Goal: Check status: Check status

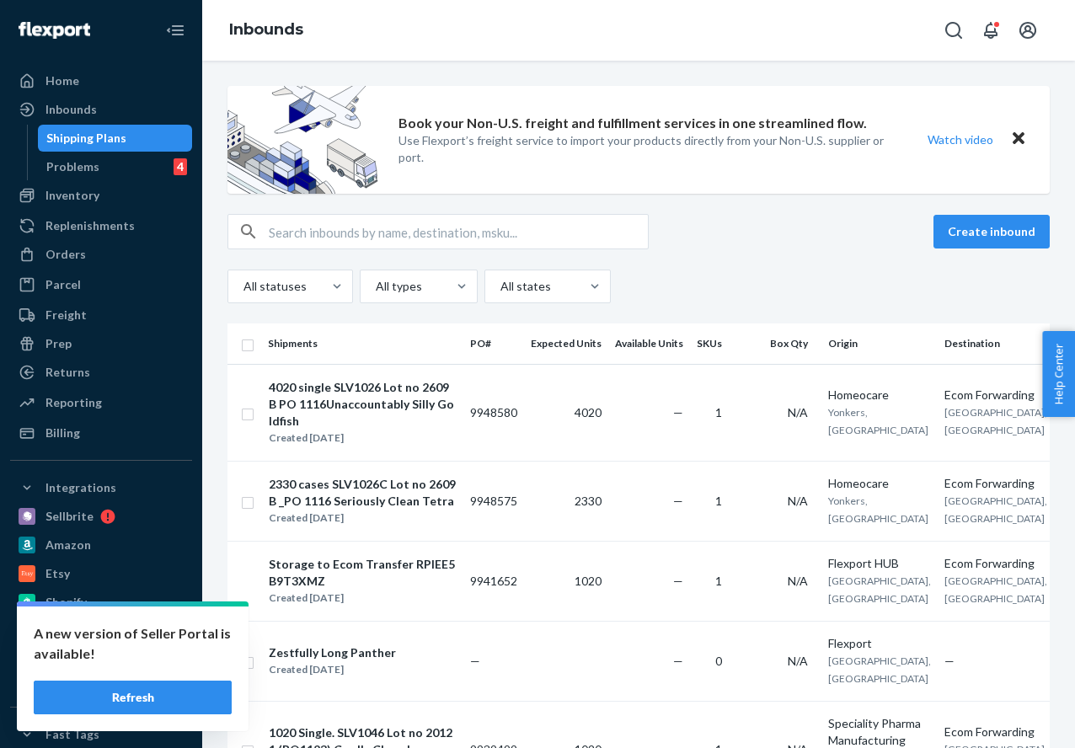
click at [315, 233] on input "text" at bounding box center [458, 232] width 379 height 34
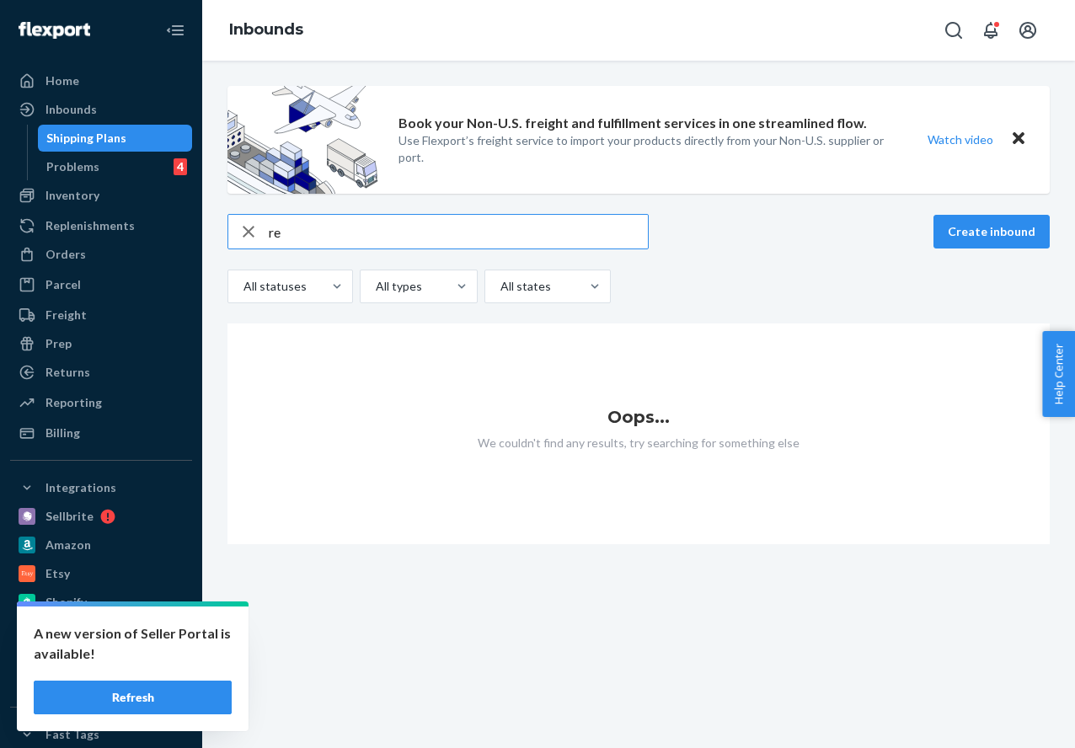
type input "r"
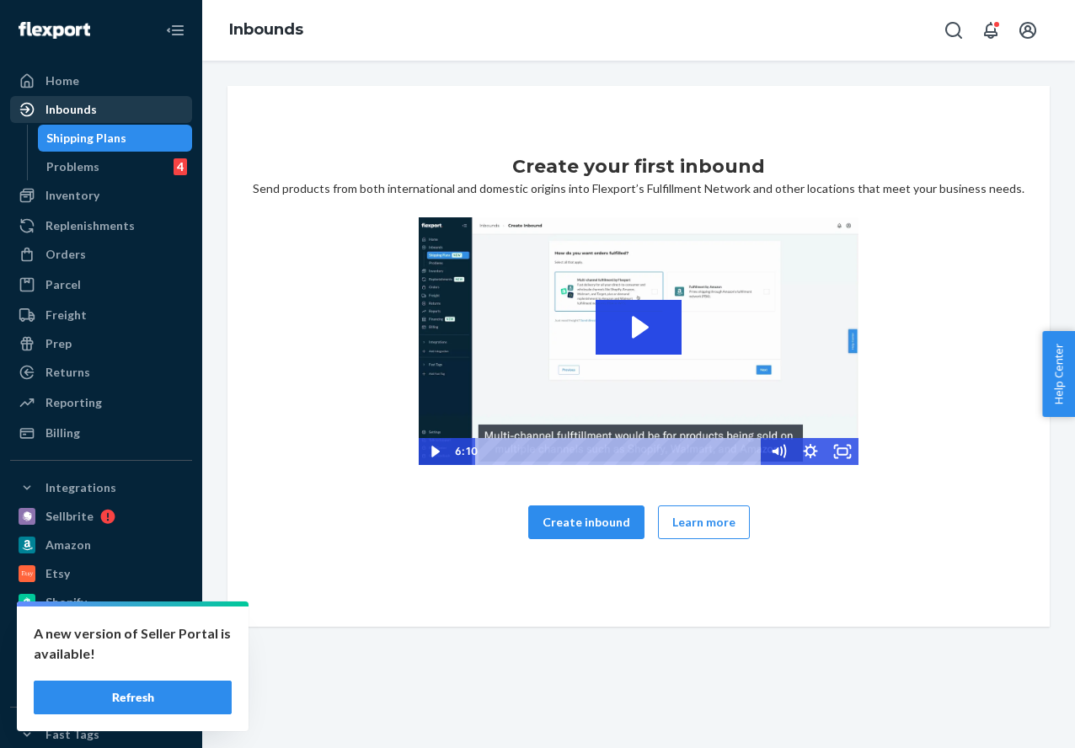
click at [99, 116] on div "Inbounds" at bounding box center [101, 110] width 179 height 24
click at [96, 115] on div "Inbounds" at bounding box center [101, 110] width 179 height 24
click at [85, 122] on link "Inbounds" at bounding box center [101, 109] width 182 height 27
click at [78, 166] on div "Problems" at bounding box center [72, 166] width 53 height 17
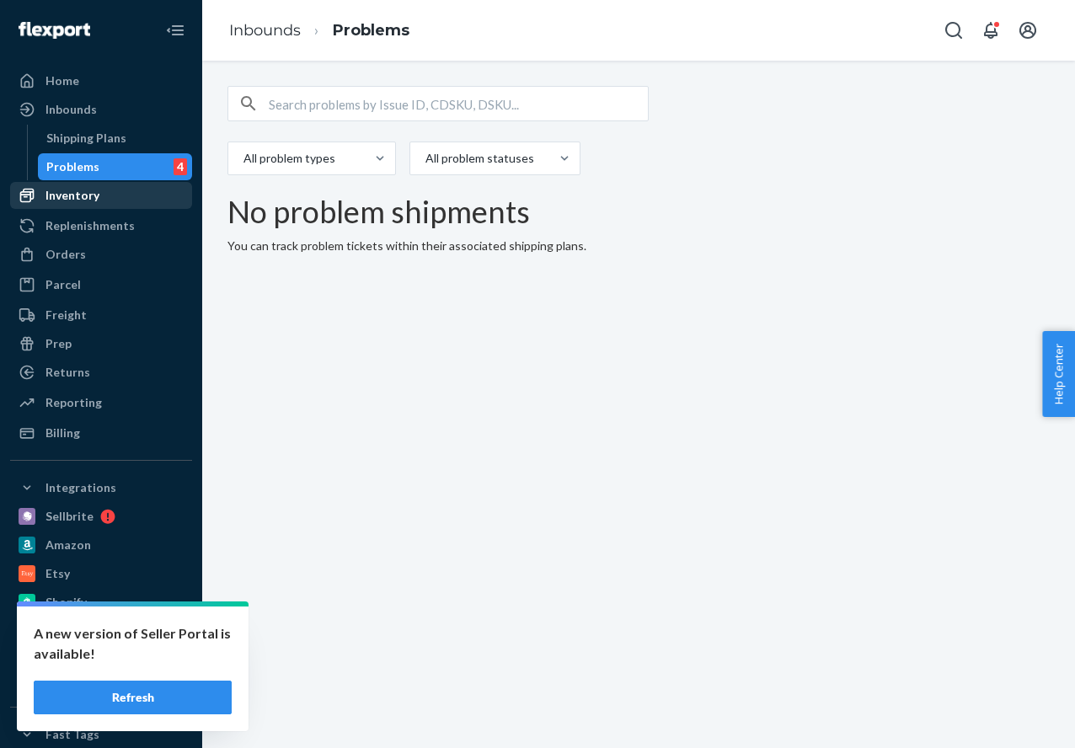
click at [72, 191] on div "Inventory" at bounding box center [73, 195] width 54 height 17
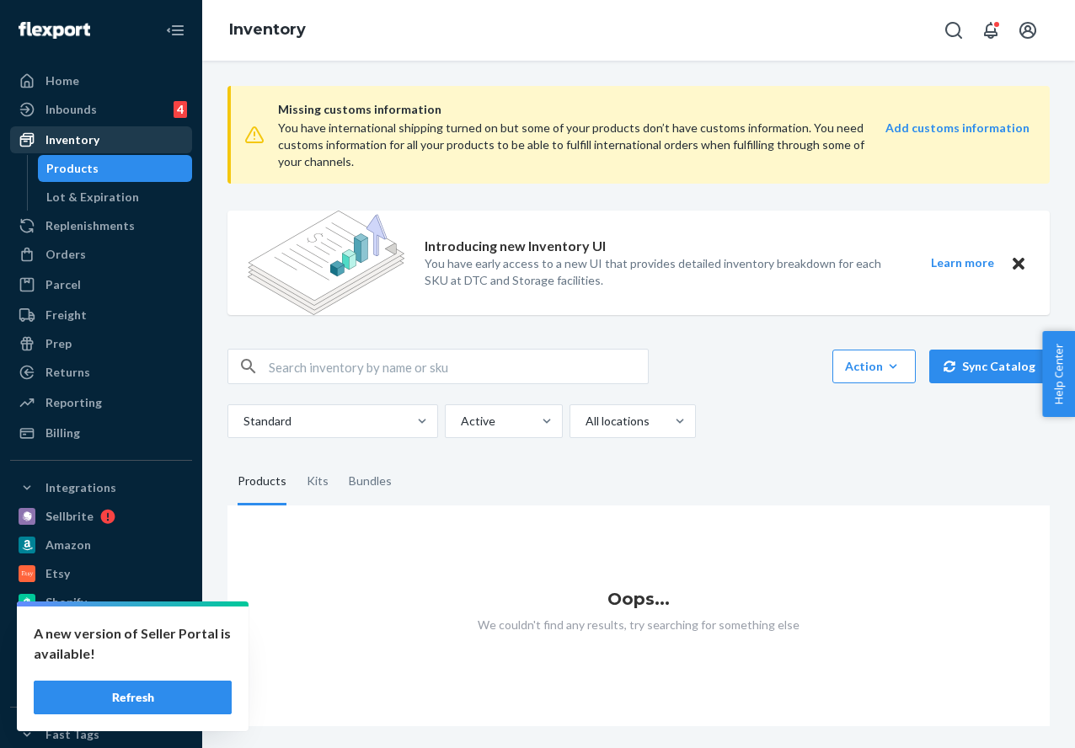
click at [129, 129] on div "Inventory" at bounding box center [101, 140] width 179 height 24
click at [119, 103] on div "Inbounds 4" at bounding box center [101, 110] width 179 height 24
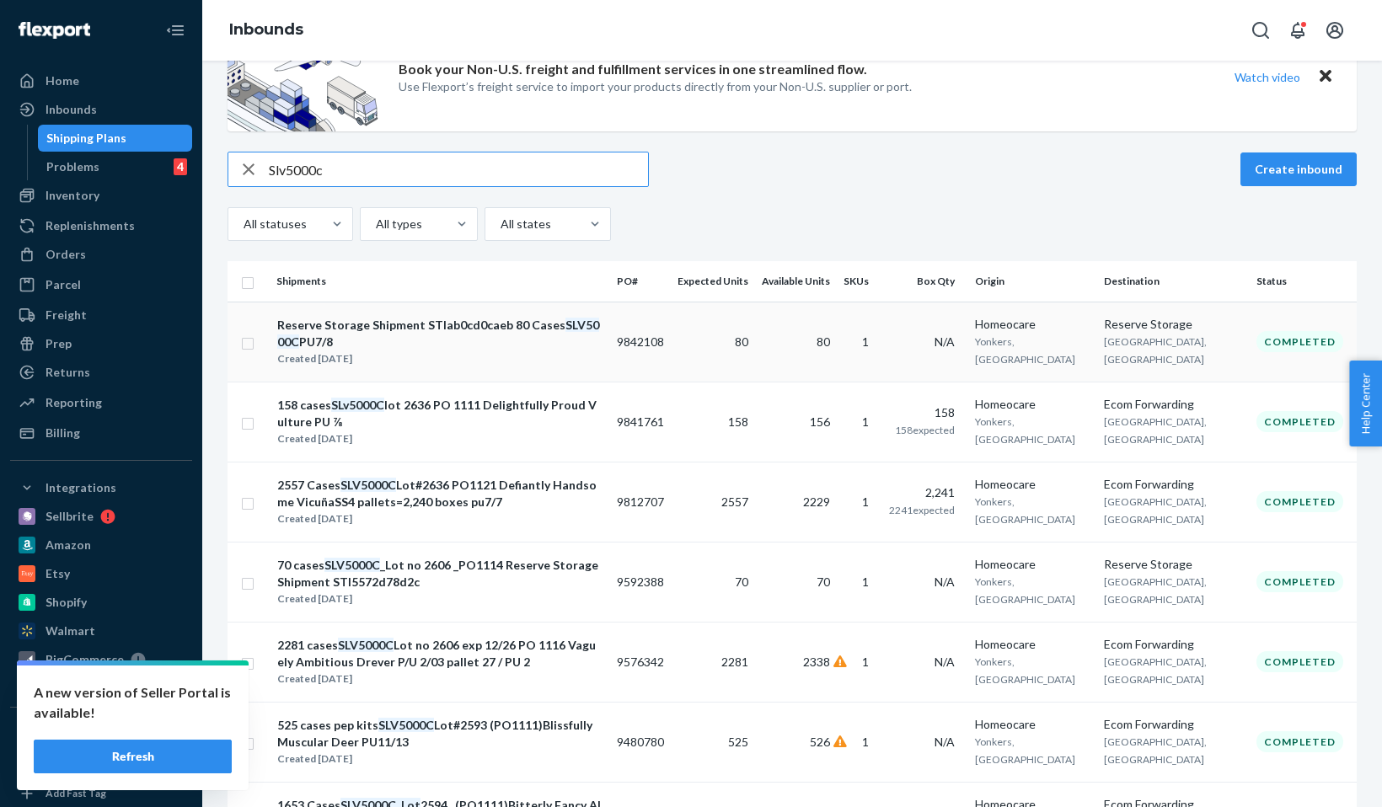
scroll to position [63, 0]
click at [351, 169] on input "Slv5000c" at bounding box center [458, 169] width 379 height 34
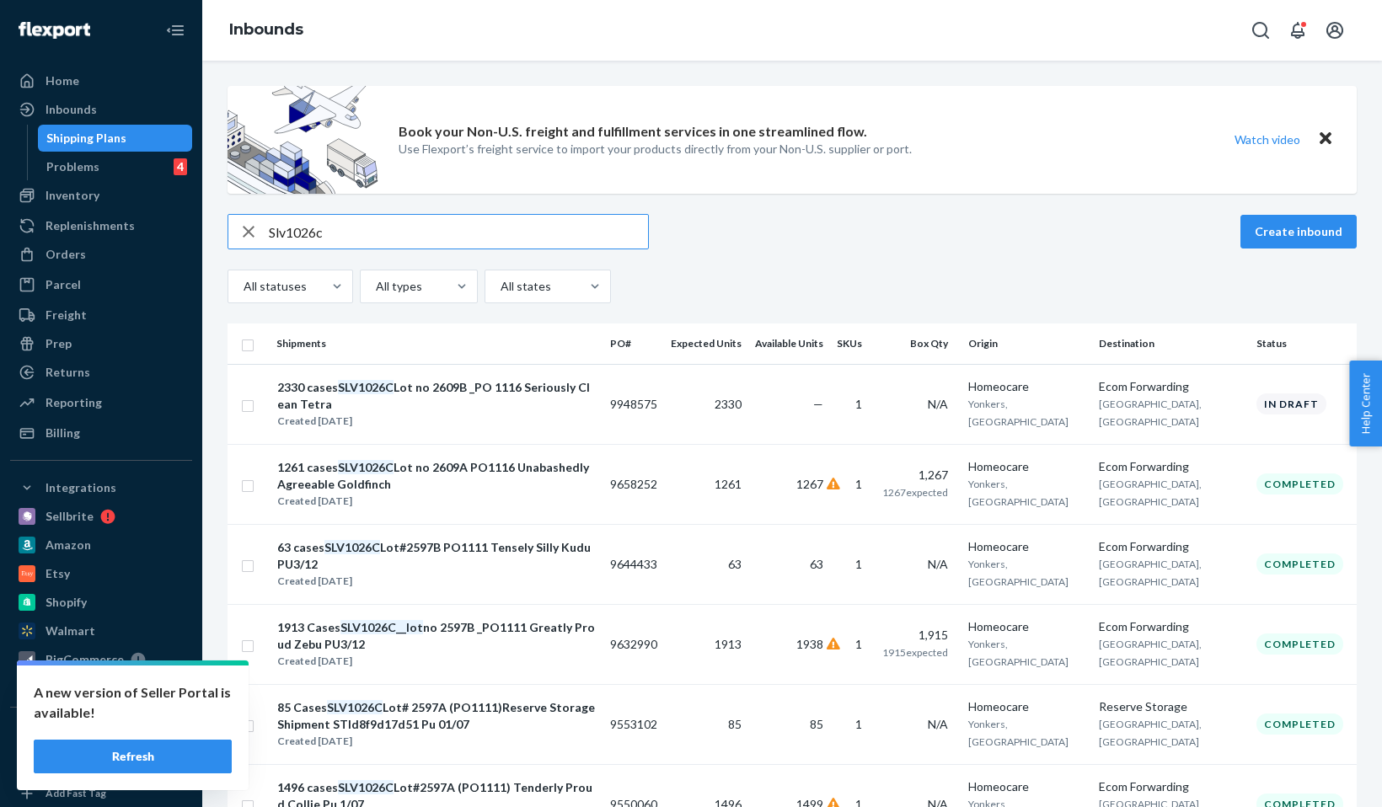
type input "Slv1026c"
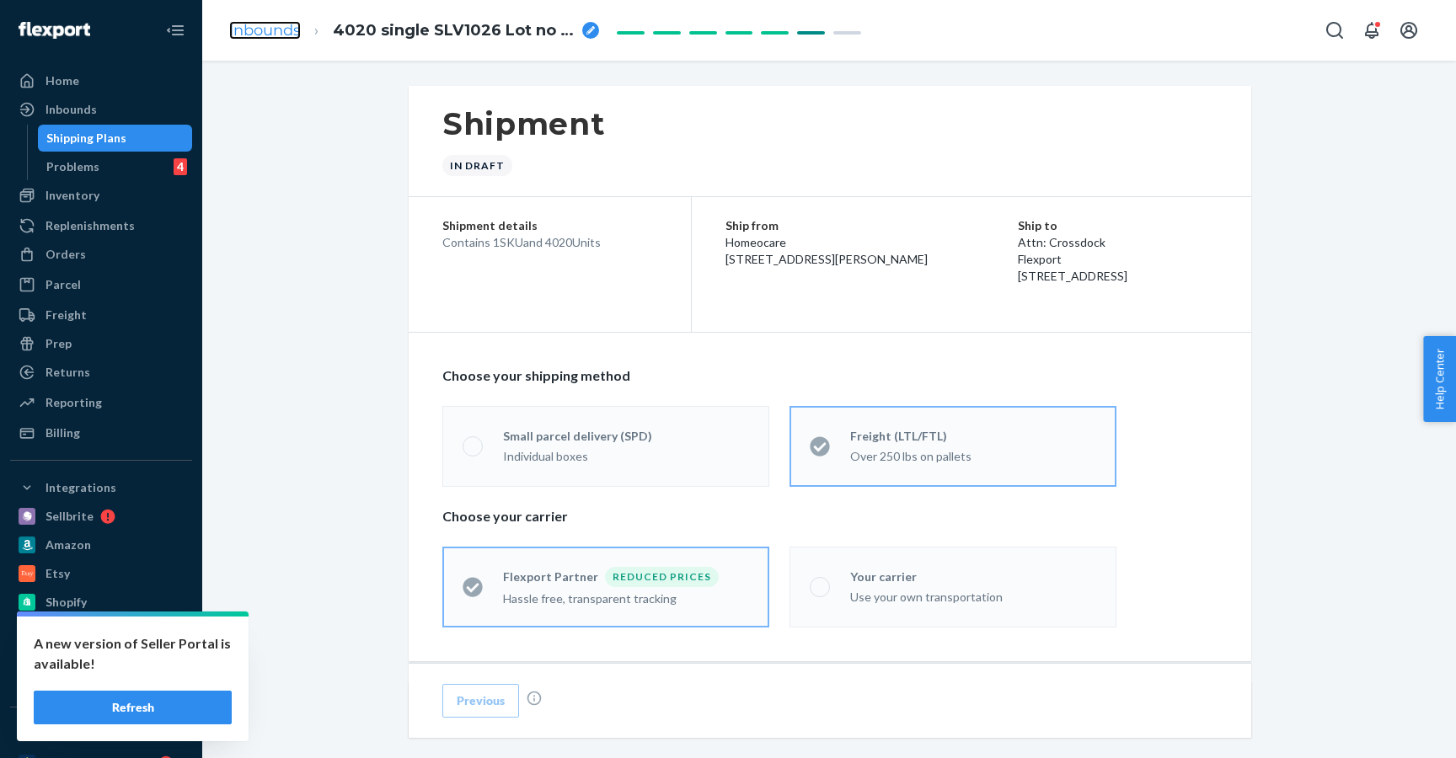
click at [266, 35] on link "Inbounds" at bounding box center [265, 30] width 72 height 19
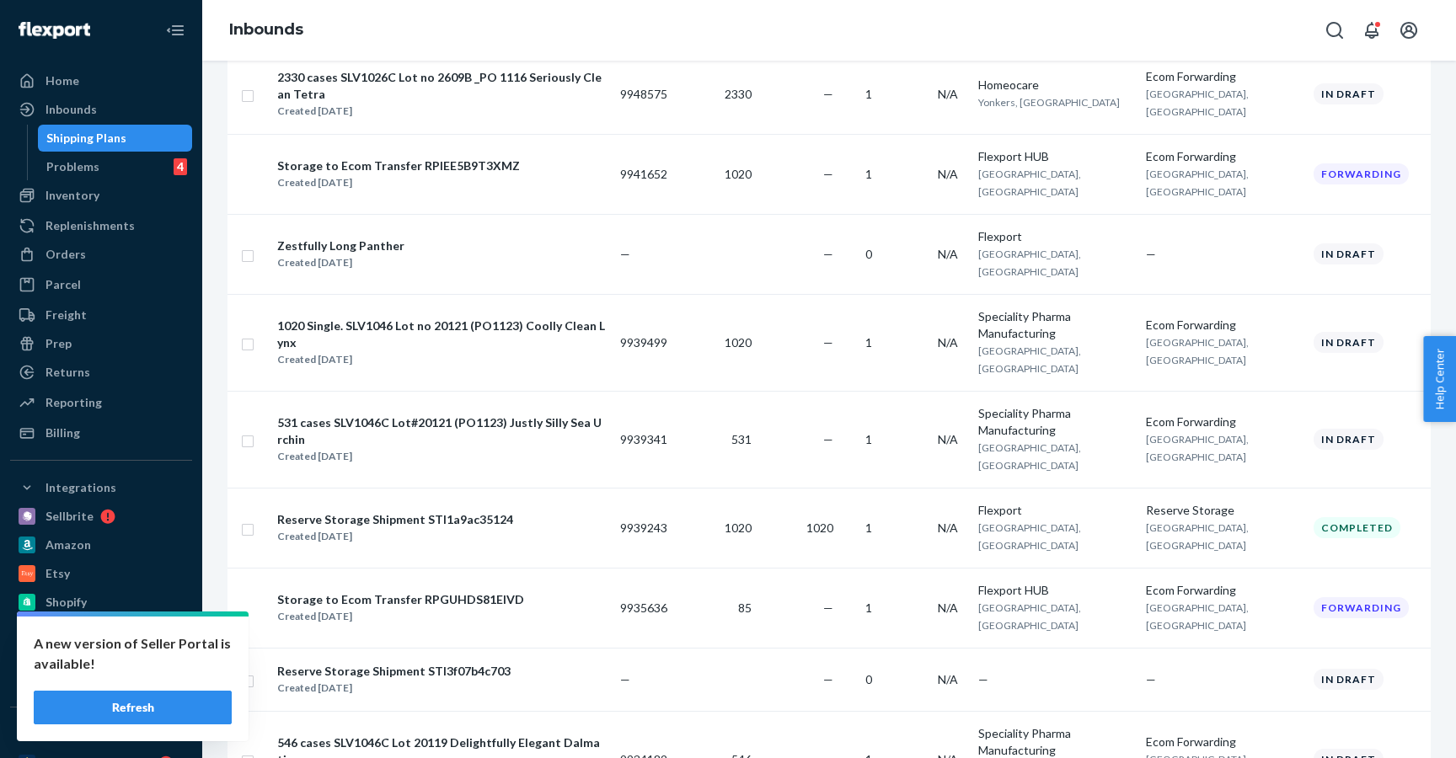
scroll to position [411, 0]
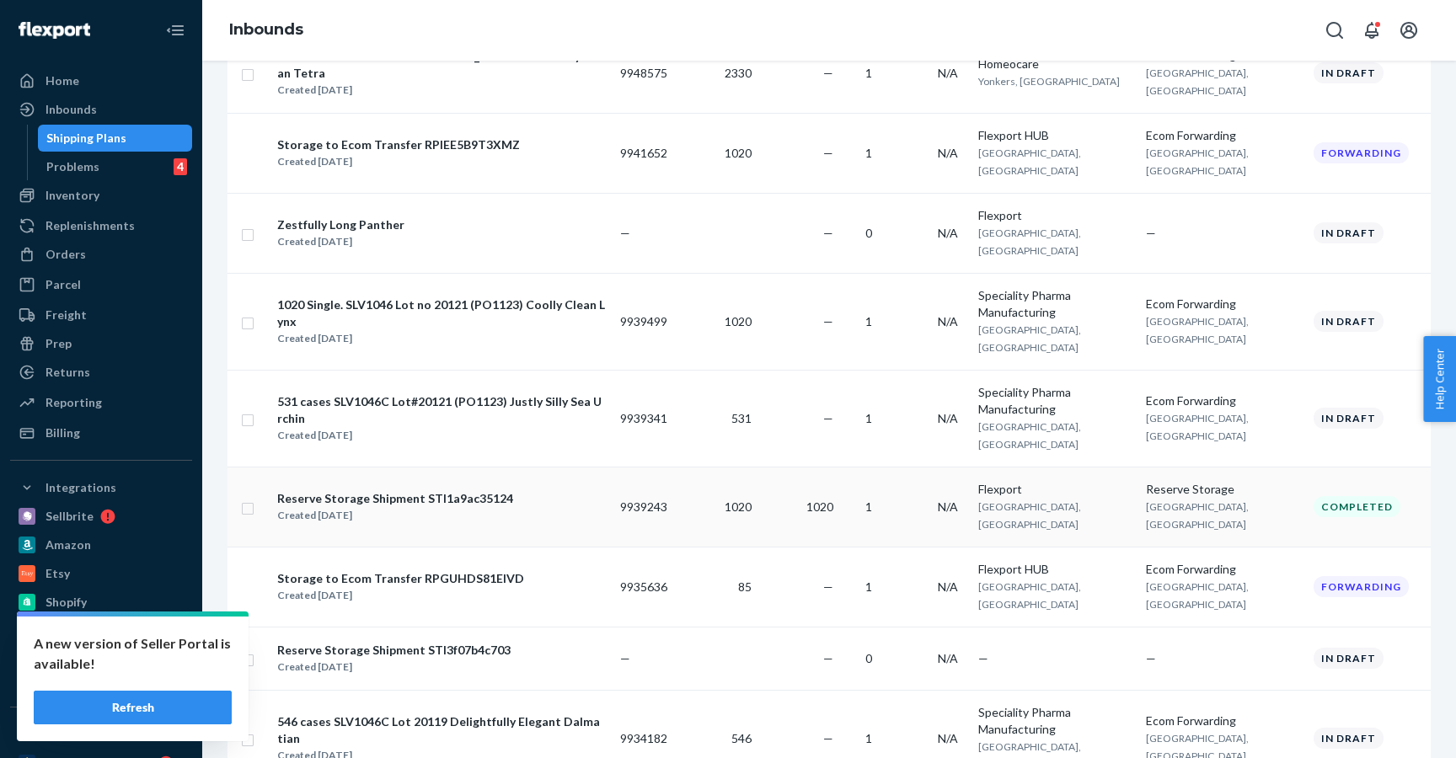
click at [442, 490] on div "Reserve Storage Shipment STI1a9ac35124" at bounding box center [395, 498] width 236 height 17
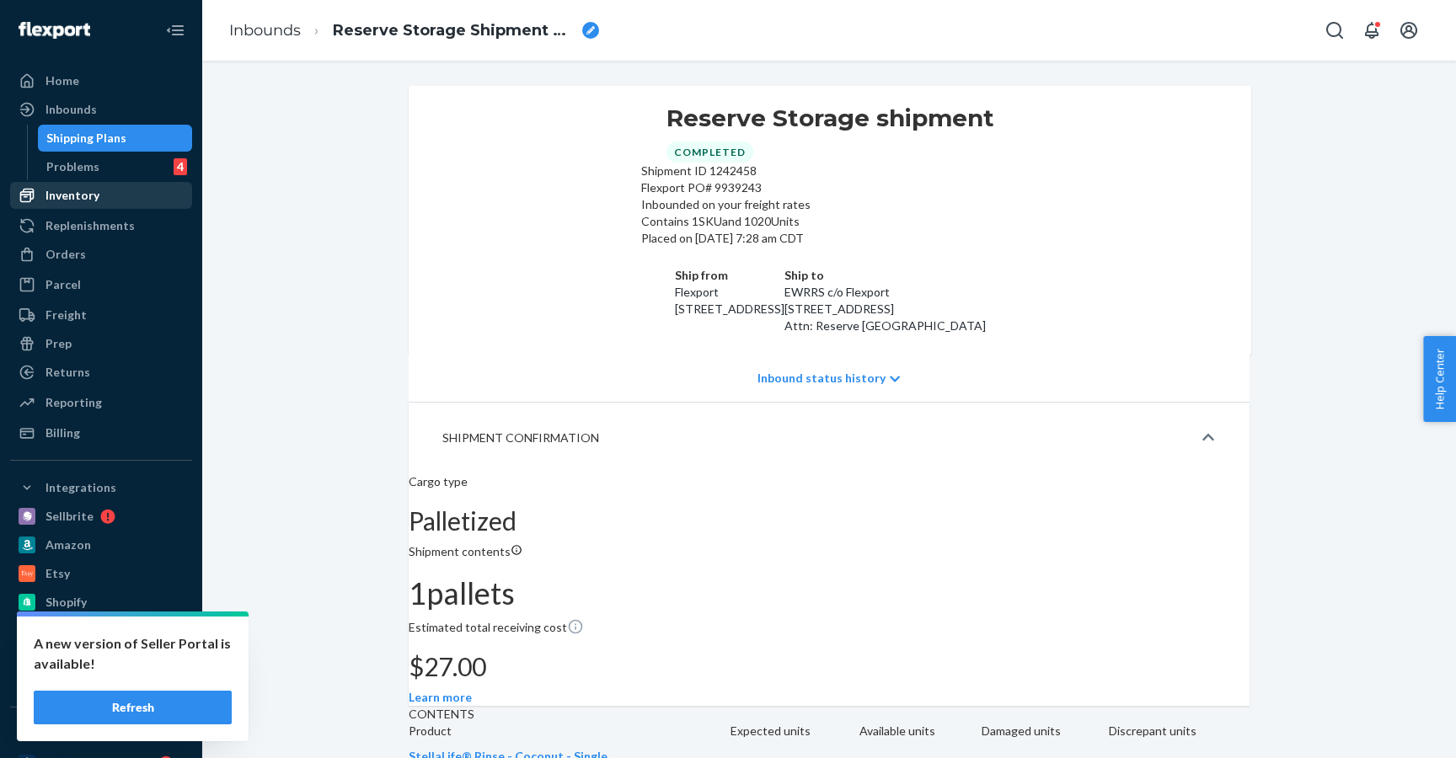
click at [62, 199] on div "Inventory" at bounding box center [73, 195] width 54 height 17
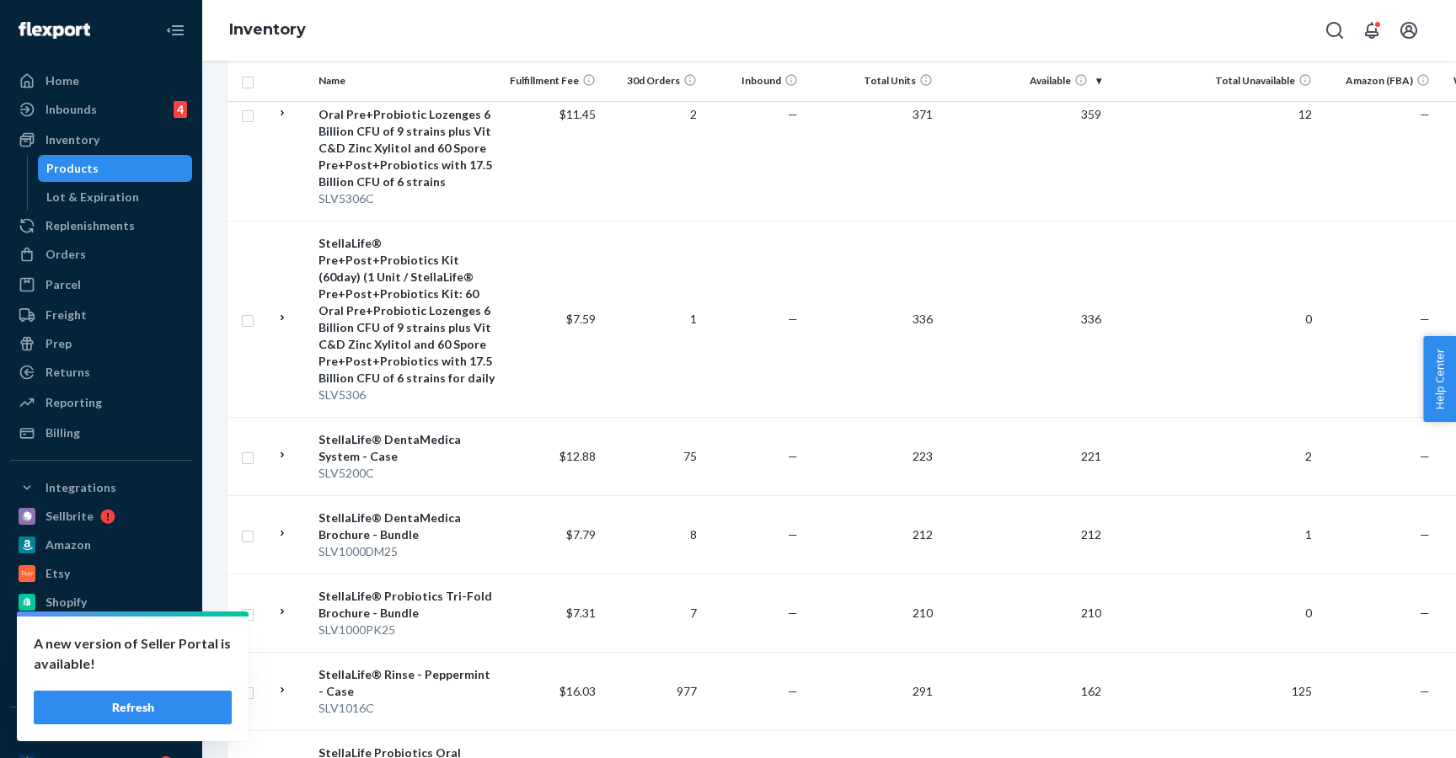
scroll to position [1530, 0]
type input "slv1016c"
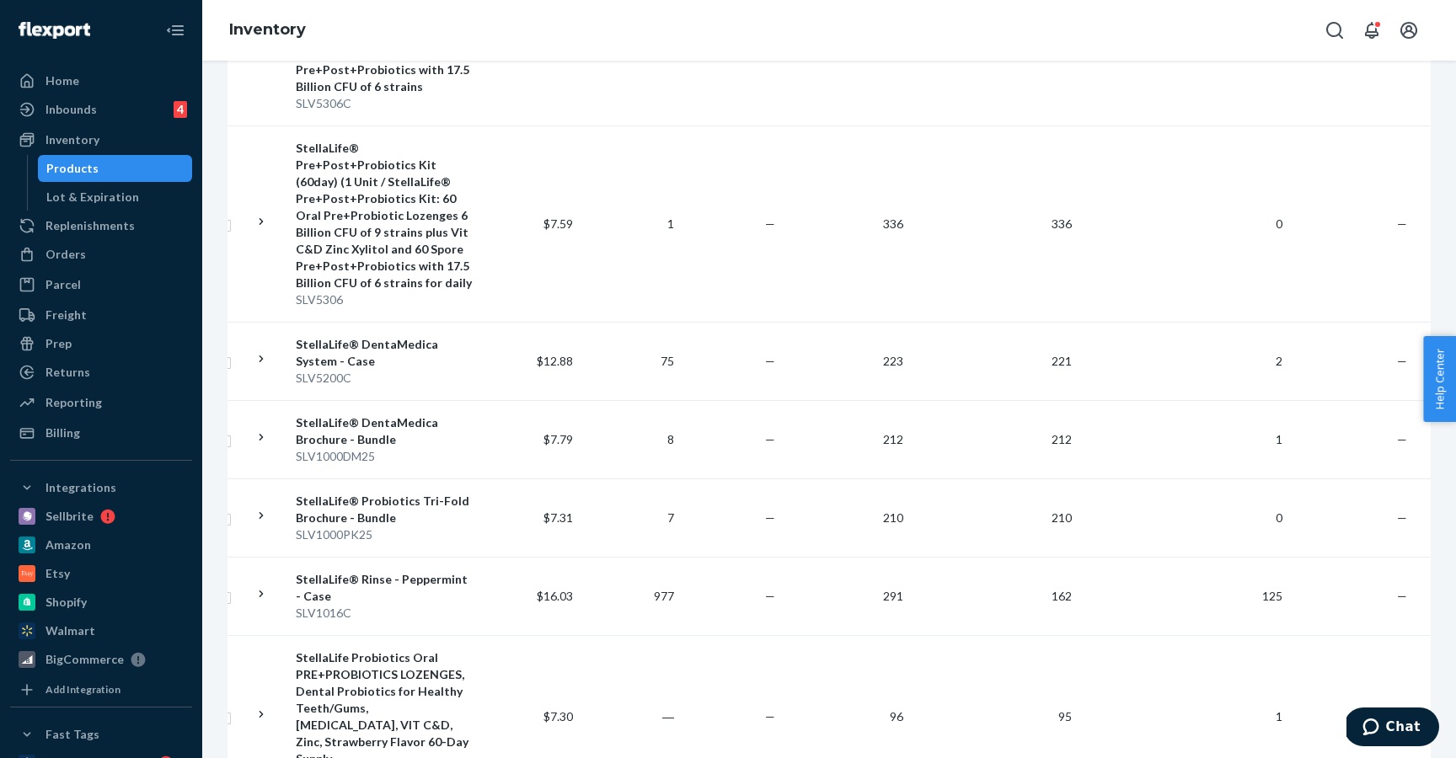
scroll to position [1470, 0]
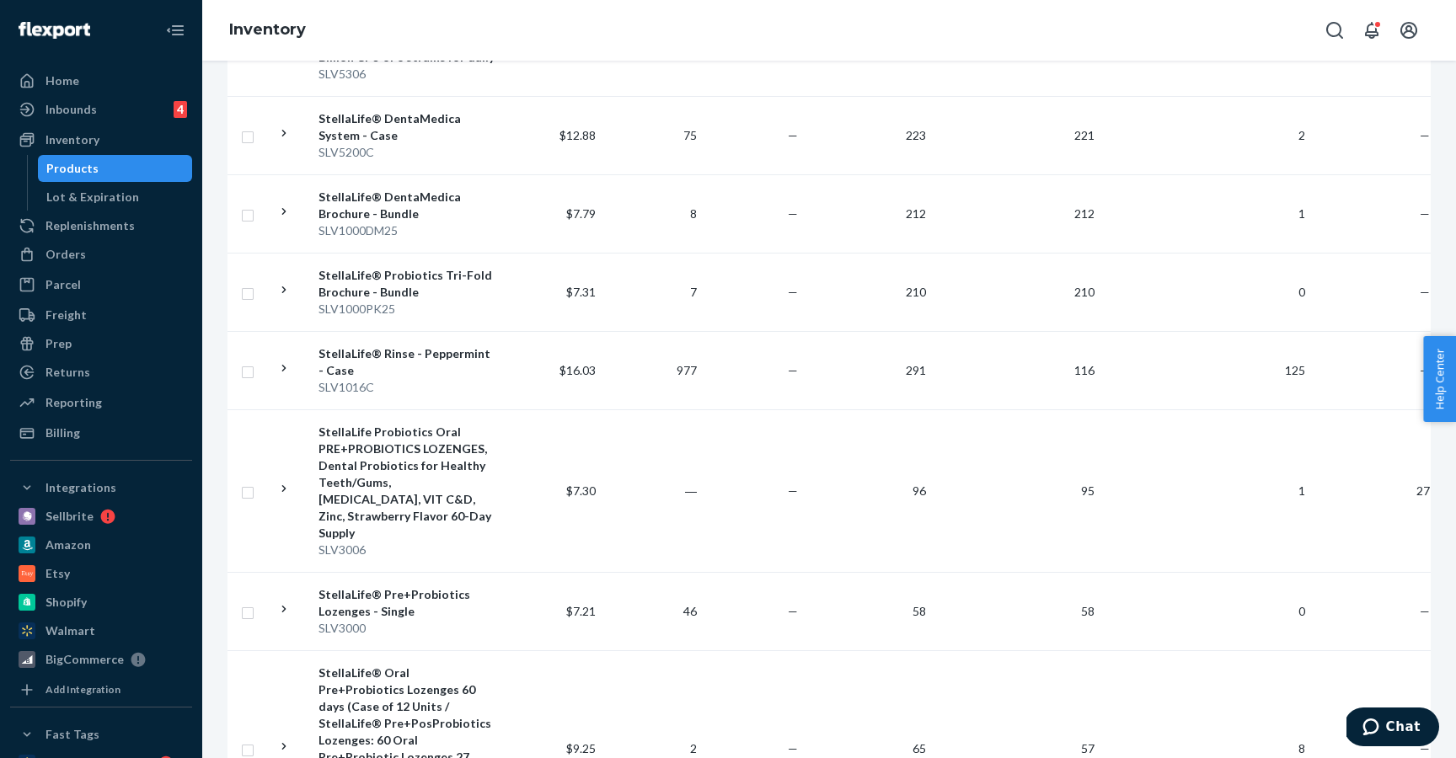
scroll to position [1687, 0]
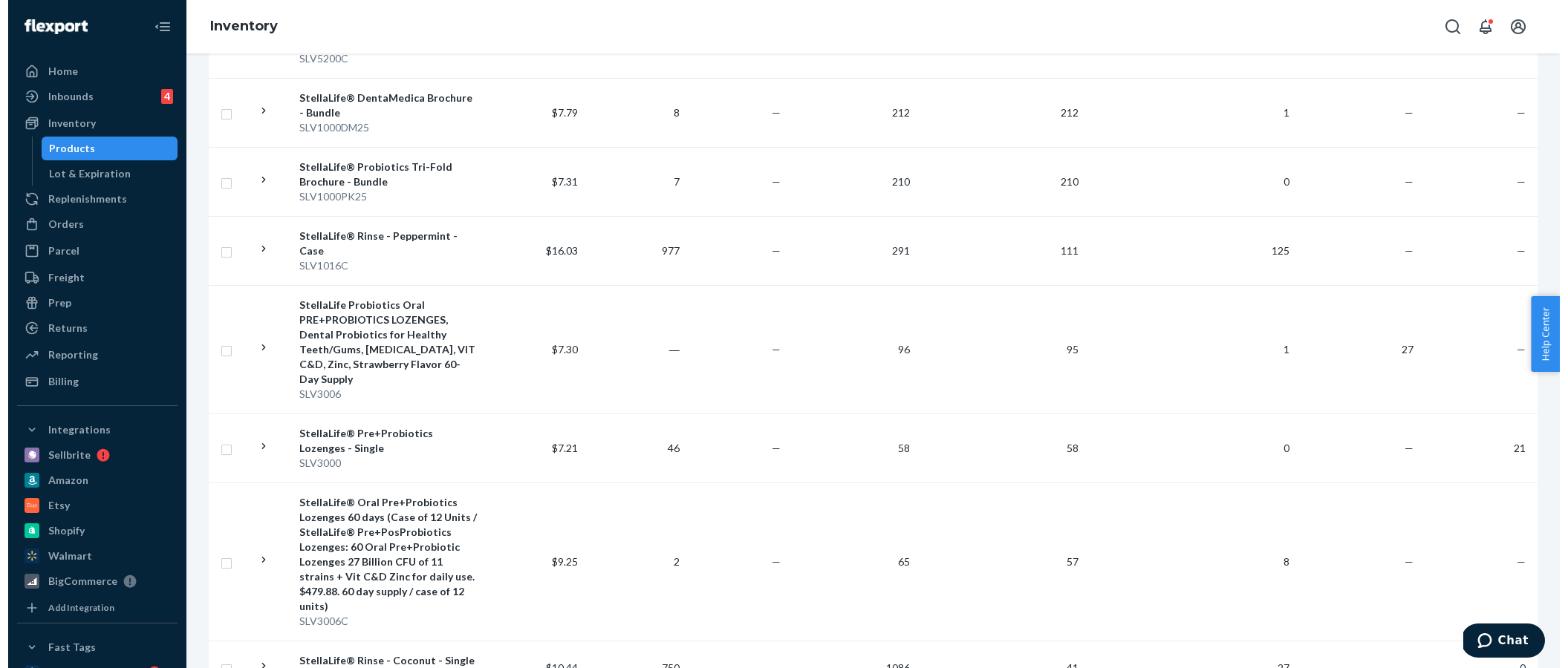
scroll to position [1465, 0]
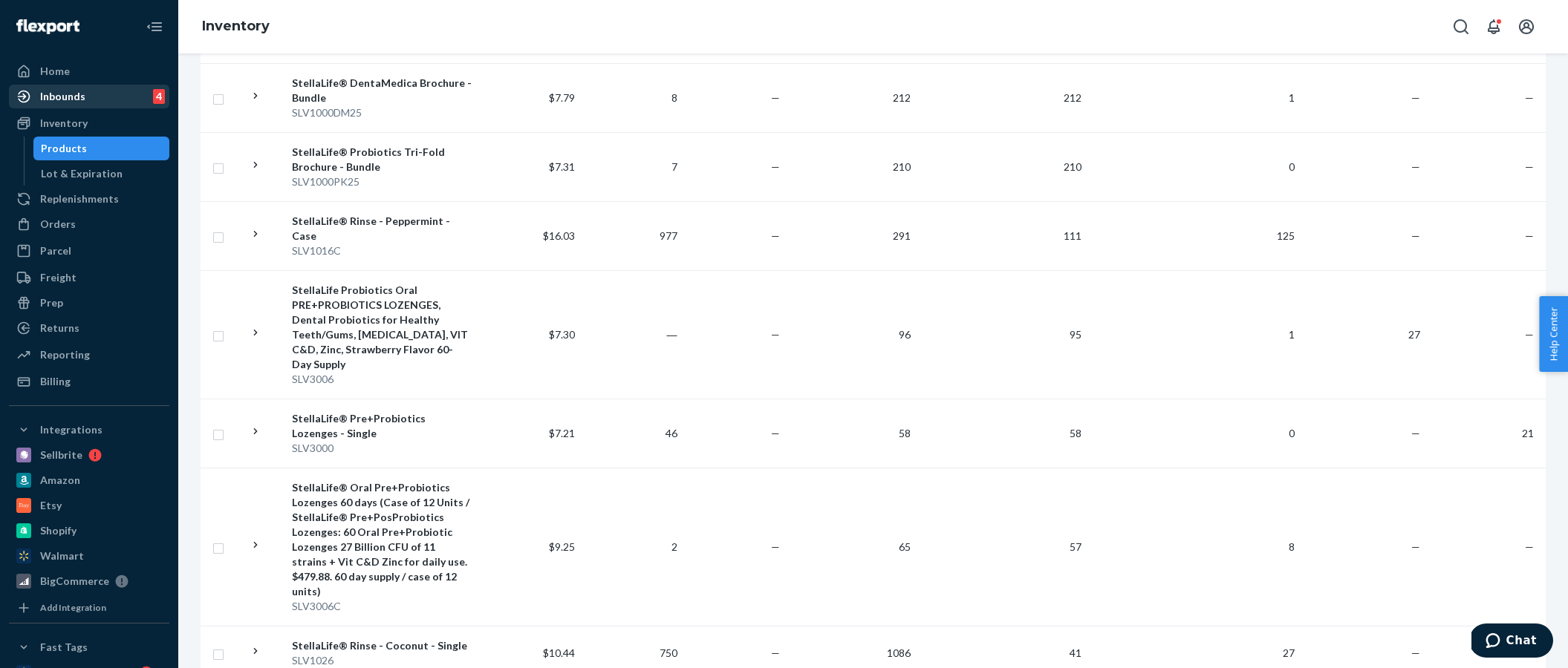
click at [94, 98] on div "Inbounds 4" at bounding box center [89, 97] width 158 height 21
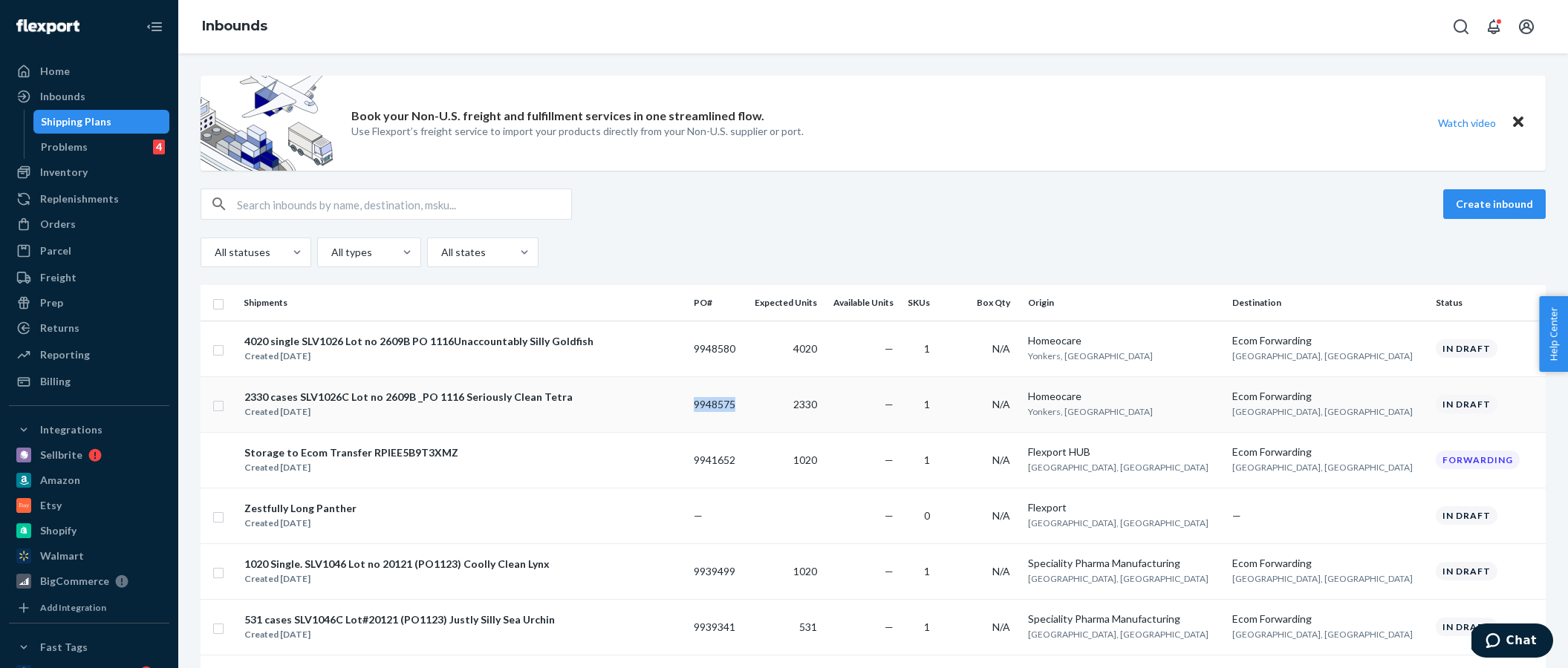
copy td "9948575"
drag, startPoint x: 792, startPoint y: 406, endPoint x: 731, endPoint y: 404, distance: 61.0
click at [731, 404] on td "9948575" at bounding box center [716, 404] width 56 height 56
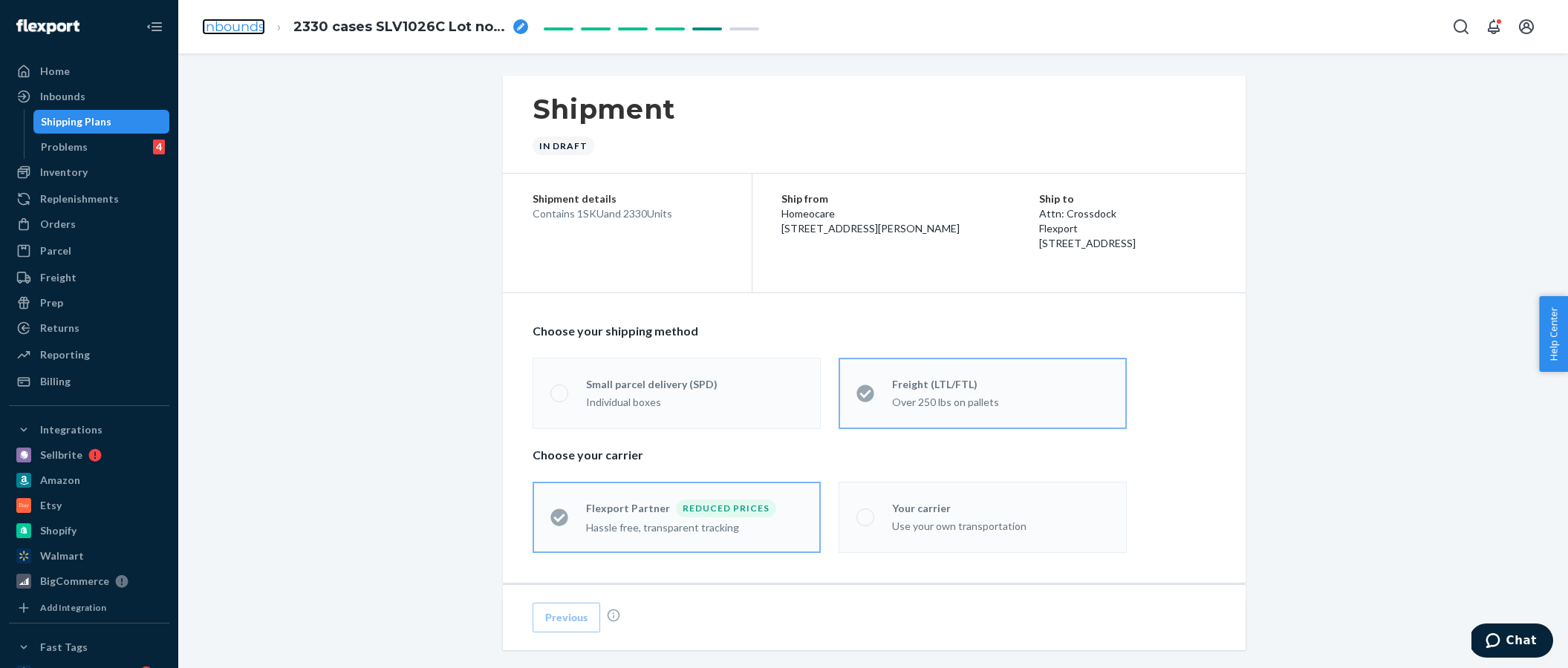
click at [242, 33] on link "Inbounds" at bounding box center [234, 26] width 63 height 17
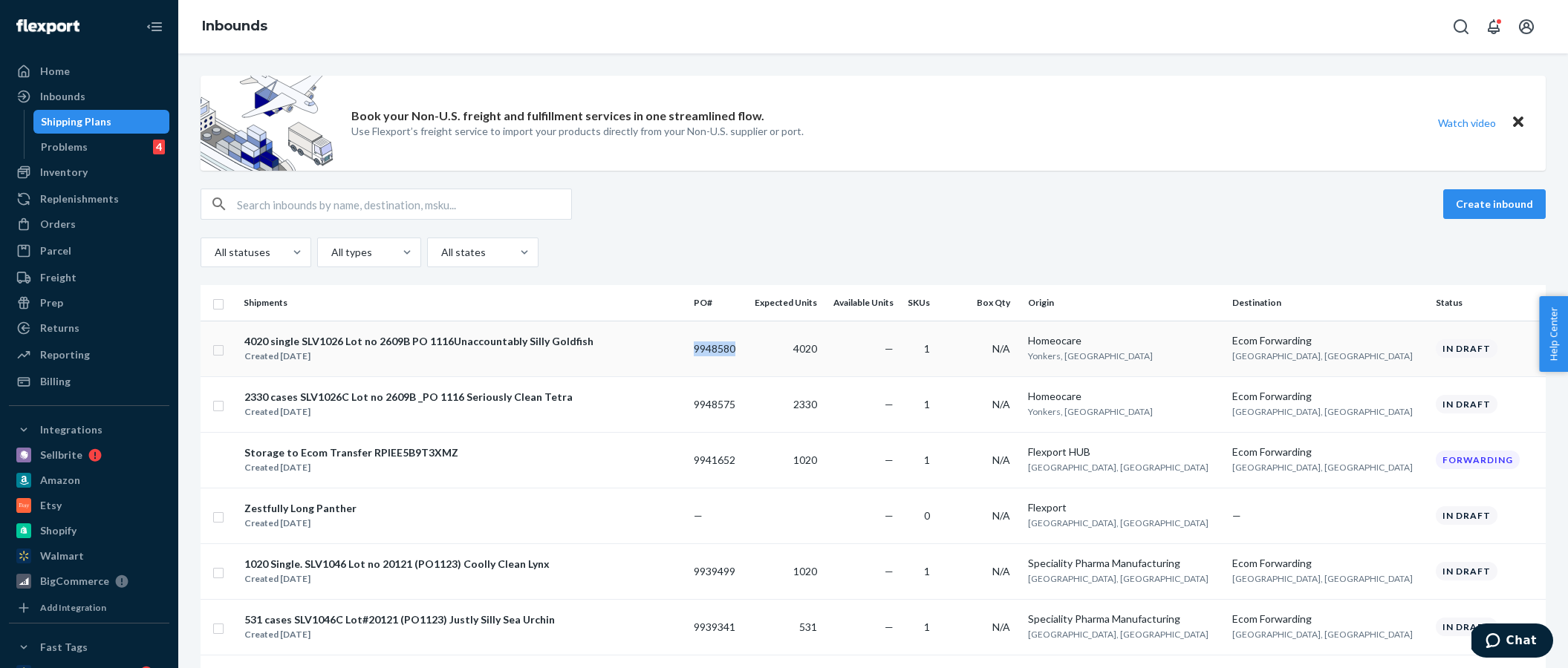
copy td "9948580"
drag, startPoint x: 791, startPoint y: 353, endPoint x: 736, endPoint y: 354, distance: 55.0
click at [736, 354] on td "9948580" at bounding box center [716, 348] width 56 height 56
